Goal: Task Accomplishment & Management: Use online tool/utility

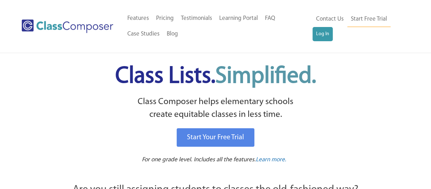
click at [319, 29] on link "Log In" at bounding box center [322, 34] width 20 height 14
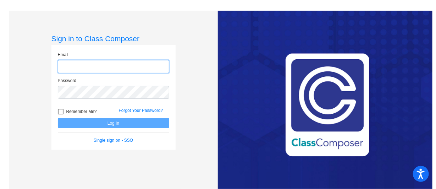
type input "bmitchell@cuttensd.org"
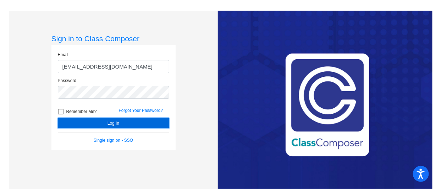
click at [144, 123] on button "Log In" at bounding box center [113, 123] width 111 height 10
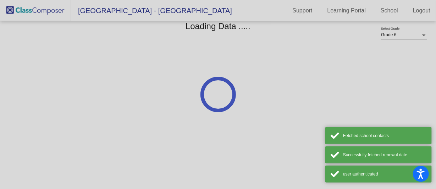
click at [144, 123] on mat-sidenav-content "Grade 6 Select Grade Loading Data ....." at bounding box center [218, 104] width 436 height 167
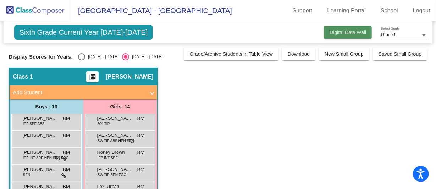
click at [336, 32] on span "Digital Data Wall" at bounding box center [347, 32] width 37 height 6
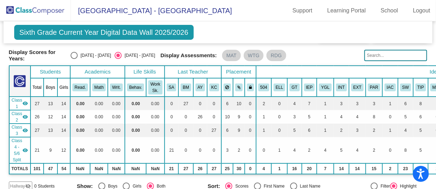
scroll to position [20, 0]
click at [15, 99] on span "Class 1" at bounding box center [17, 103] width 11 height 13
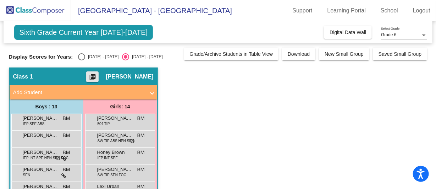
click at [95, 72] on button "picture_as_pdf" at bounding box center [92, 76] width 12 height 11
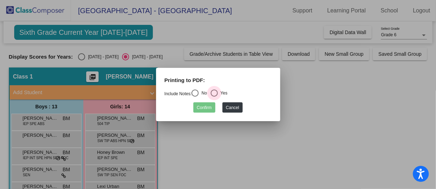
click at [214, 94] on div "Select an option" at bounding box center [214, 92] width 7 height 7
click at [214, 96] on input "Yes" at bounding box center [214, 96] width 0 height 0
radio input "true"
click at [211, 106] on button "Confirm" at bounding box center [204, 107] width 22 height 10
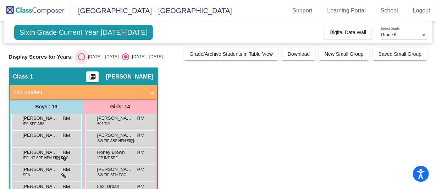
click at [82, 53] on div "Select an option" at bounding box center [81, 56] width 7 height 7
click at [82, 60] on input "2024 - 2025" at bounding box center [81, 60] width 0 height 0
radio input "true"
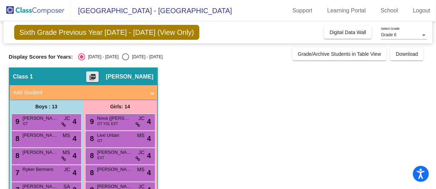
click at [96, 72] on button "picture_as_pdf" at bounding box center [92, 76] width 12 height 11
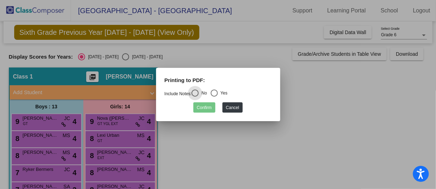
click at [216, 93] on div "Select an option" at bounding box center [214, 92] width 7 height 7
click at [214, 96] on input "Yes" at bounding box center [214, 96] width 0 height 0
radio input "true"
click at [212, 109] on button "Confirm" at bounding box center [204, 107] width 22 height 10
